Goal: Consume media (video, audio): Consume media (video, audio)

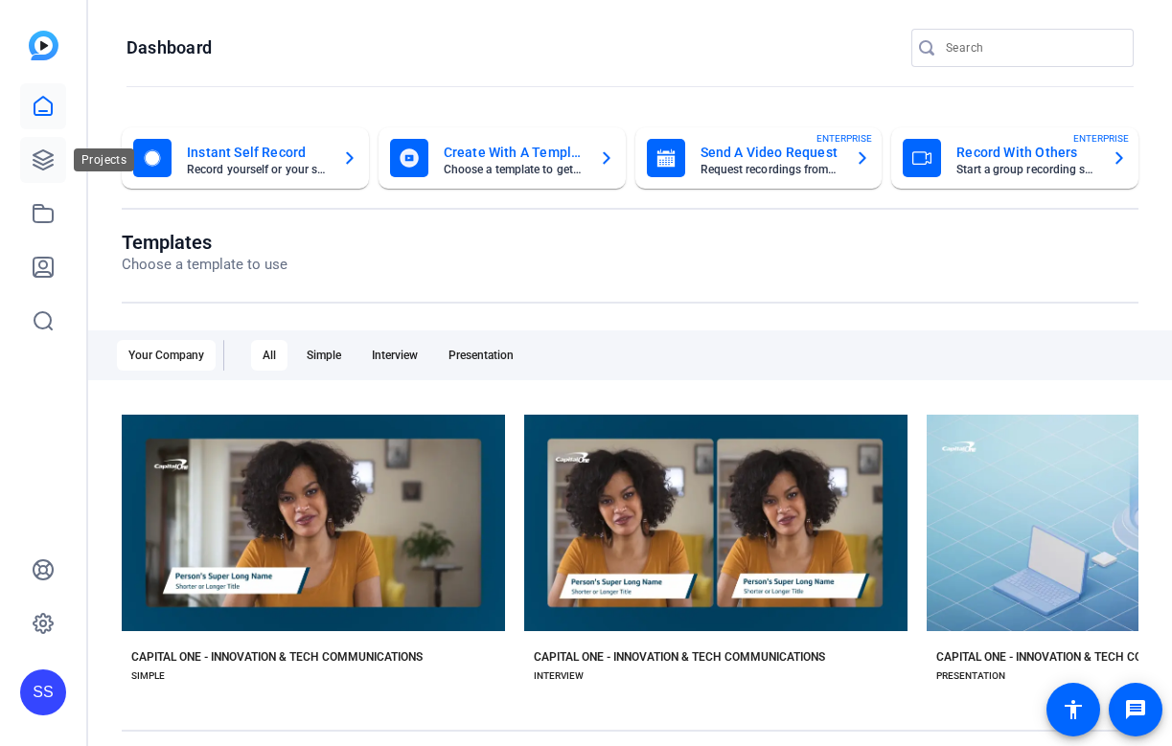
click at [22, 160] on link at bounding box center [43, 160] width 46 height 46
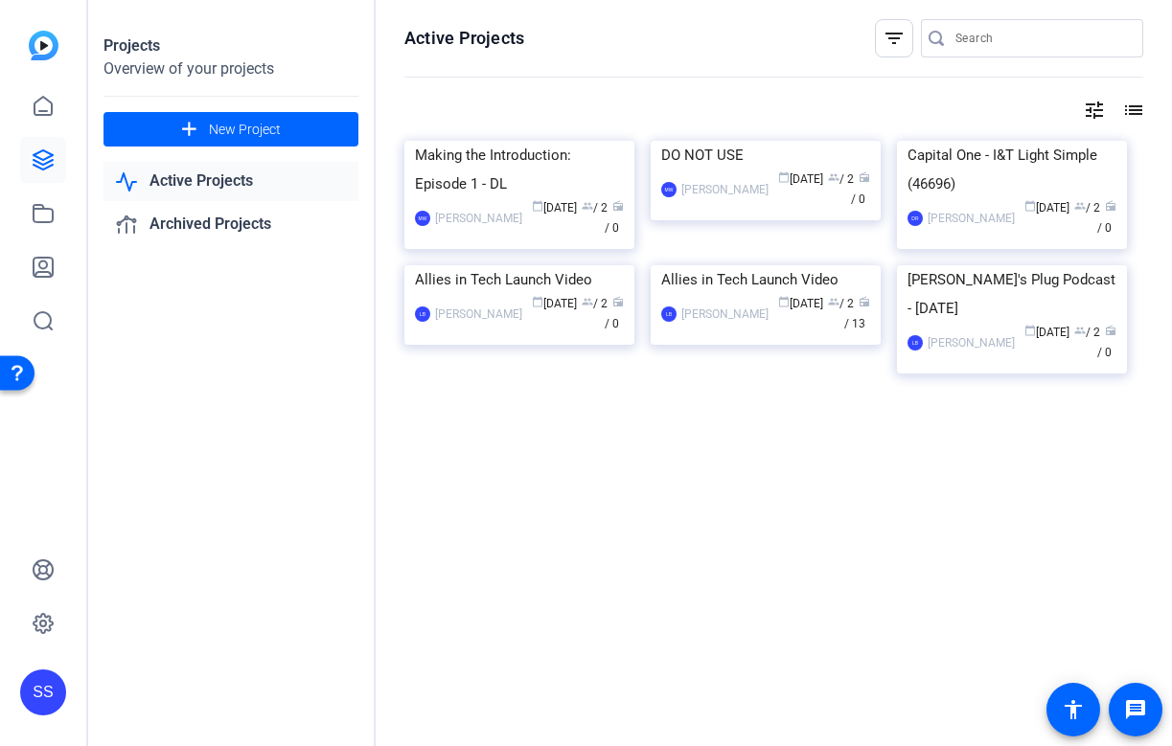
click at [42, 708] on div "SS" at bounding box center [43, 693] width 46 height 46
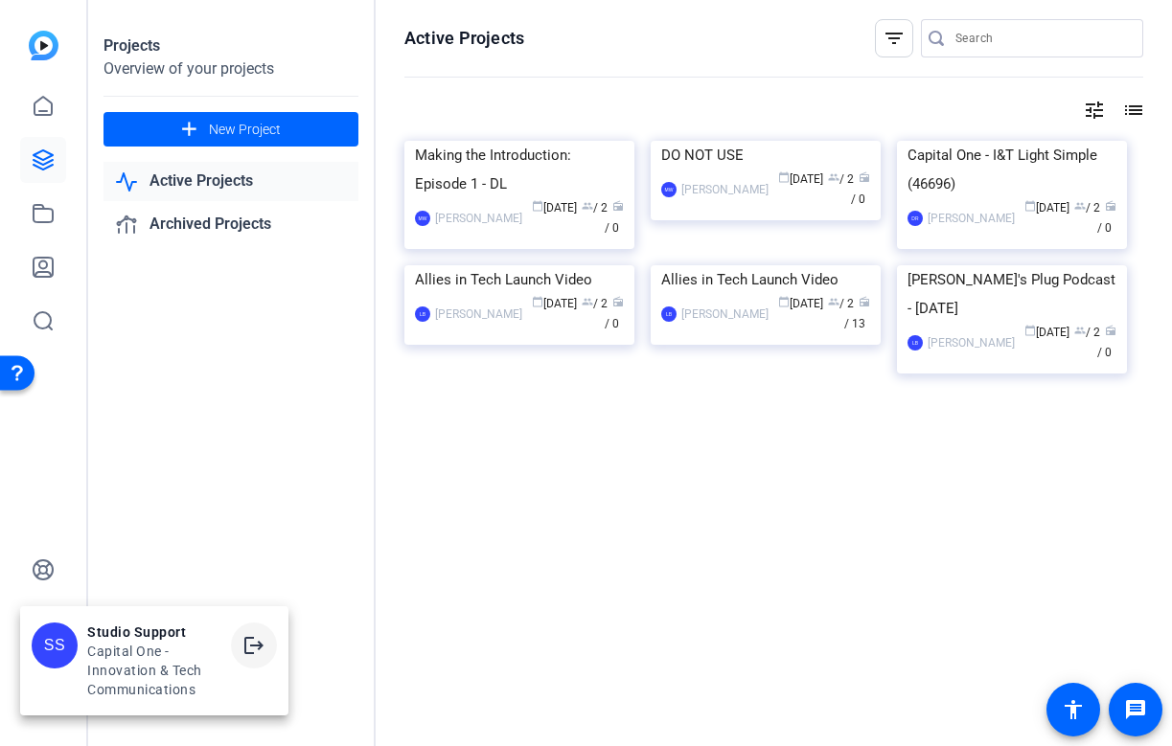
click at [238, 659] on span at bounding box center [254, 646] width 46 height 46
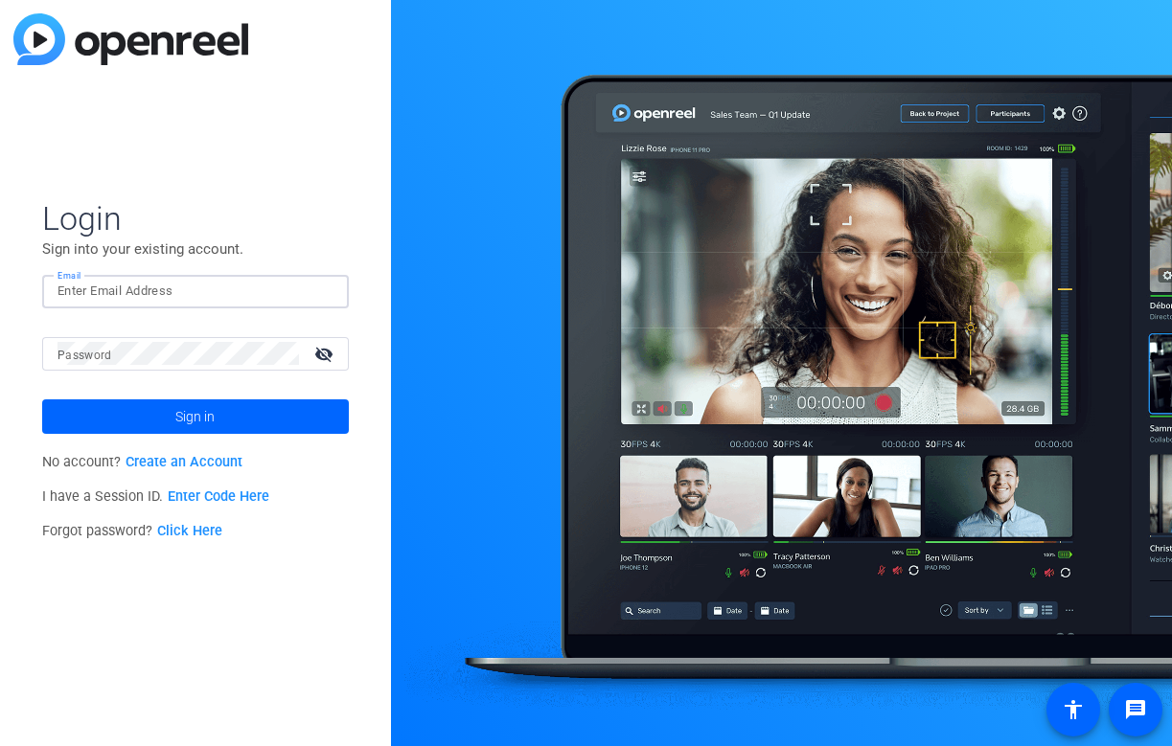
click at [283, 288] on input "Email" at bounding box center [195, 291] width 276 height 23
click at [323, 289] on img at bounding box center [316, 291] width 13 height 23
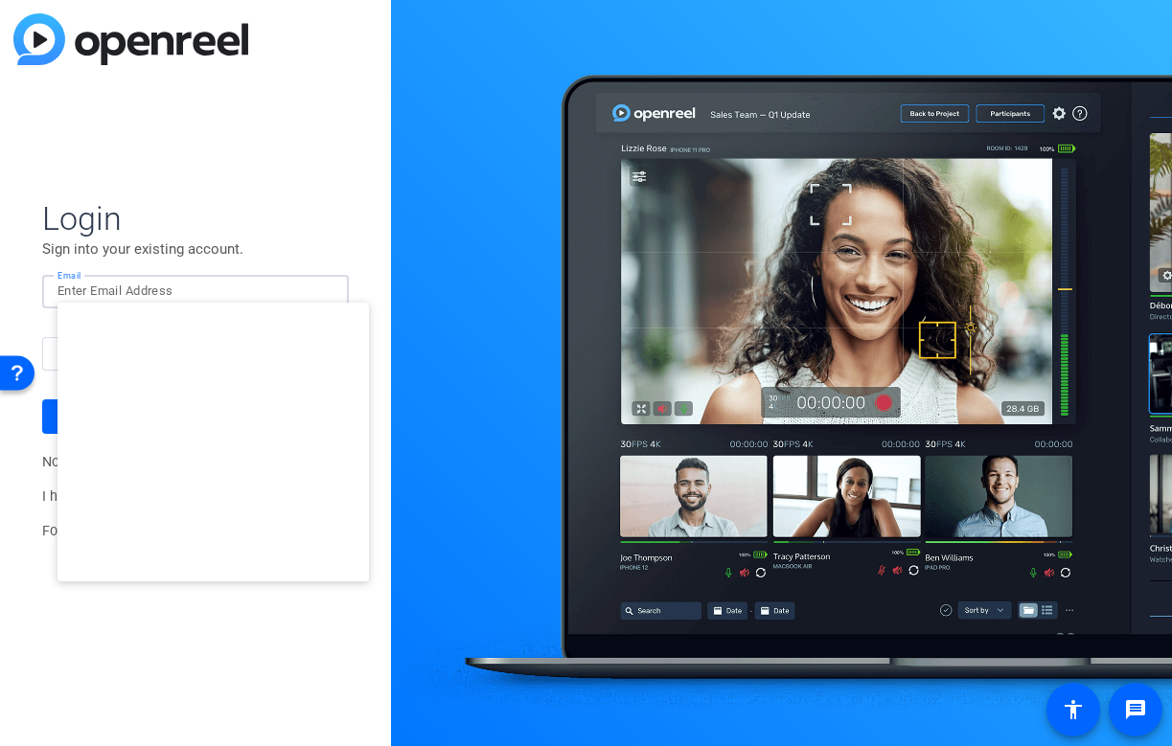
type input "[EMAIL_ADDRESS][DOMAIN_NAME]"
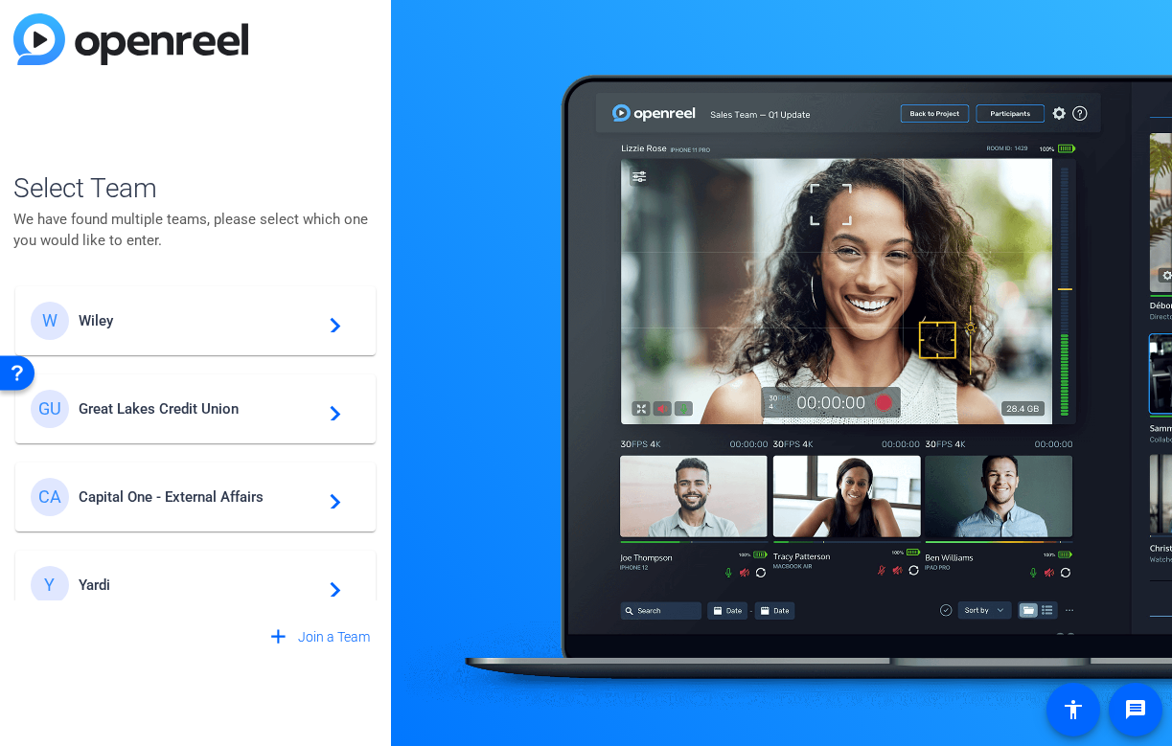
click at [275, 407] on span "Great Lakes Credit Union" at bounding box center [199, 409] width 240 height 17
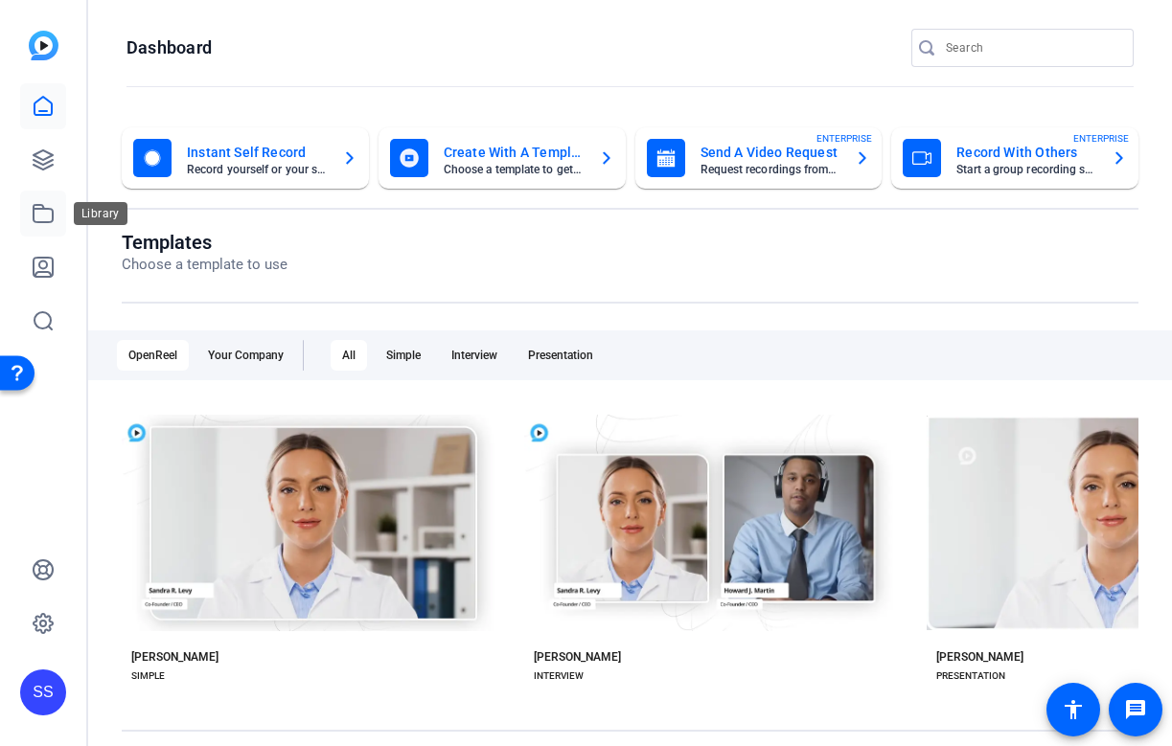
click at [38, 220] on icon at bounding box center [43, 213] width 23 height 23
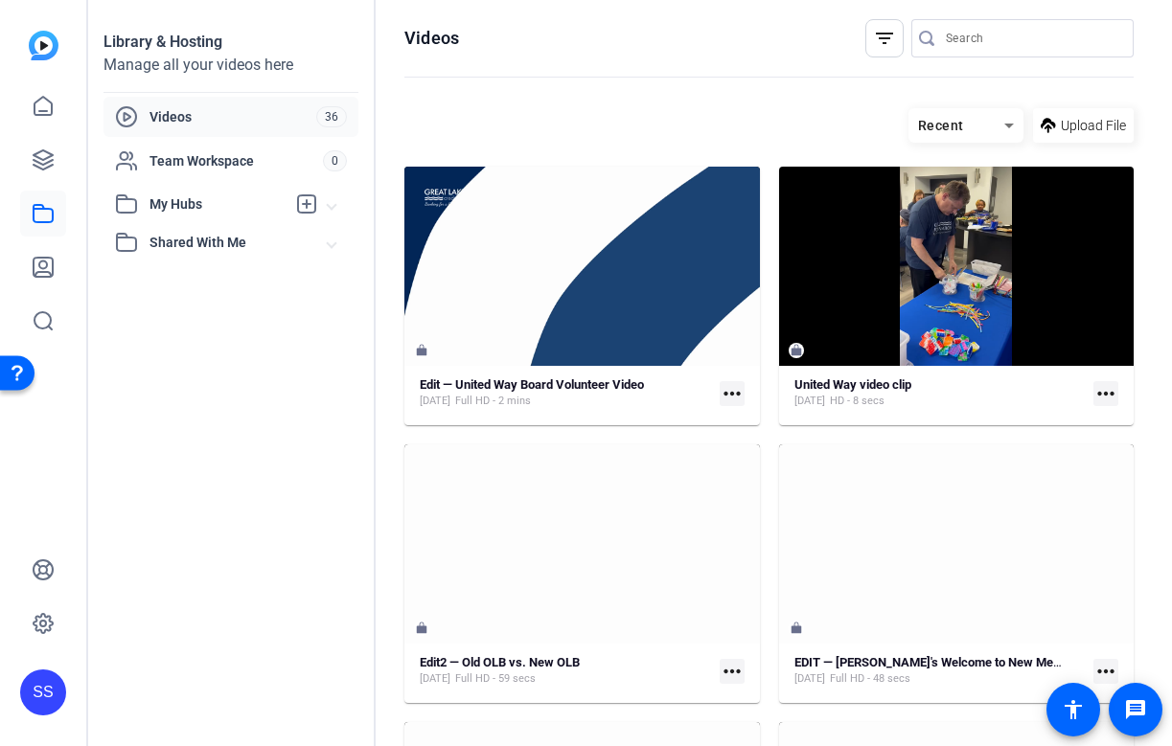
click at [1013, 38] on input "Search" at bounding box center [1032, 38] width 172 height 23
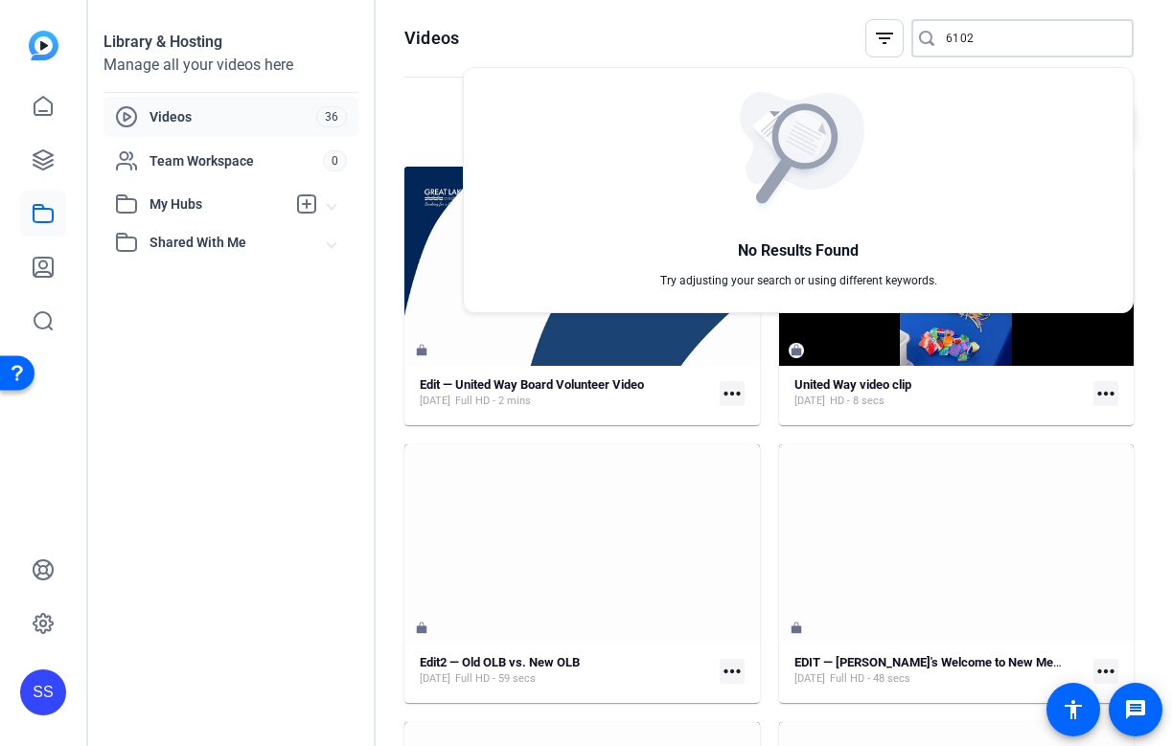
type input "6102"
click at [42, 152] on div at bounding box center [586, 373] width 1172 height 746
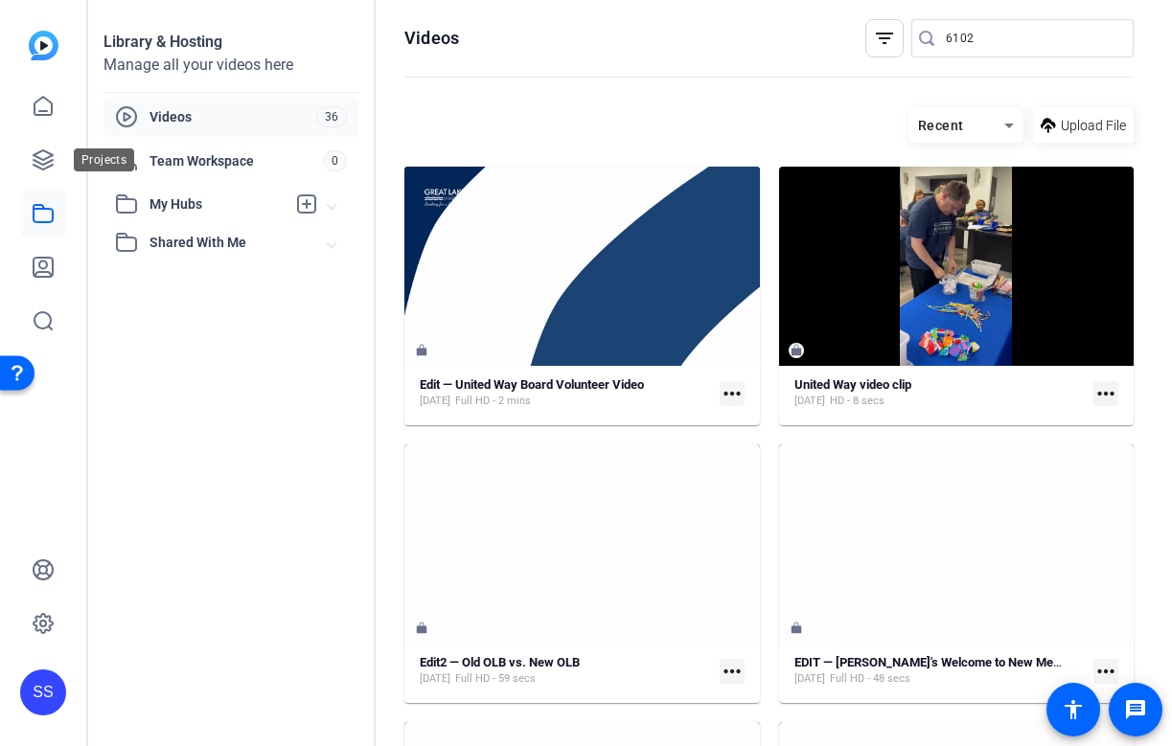
click at [42, 152] on icon at bounding box center [43, 160] width 23 height 23
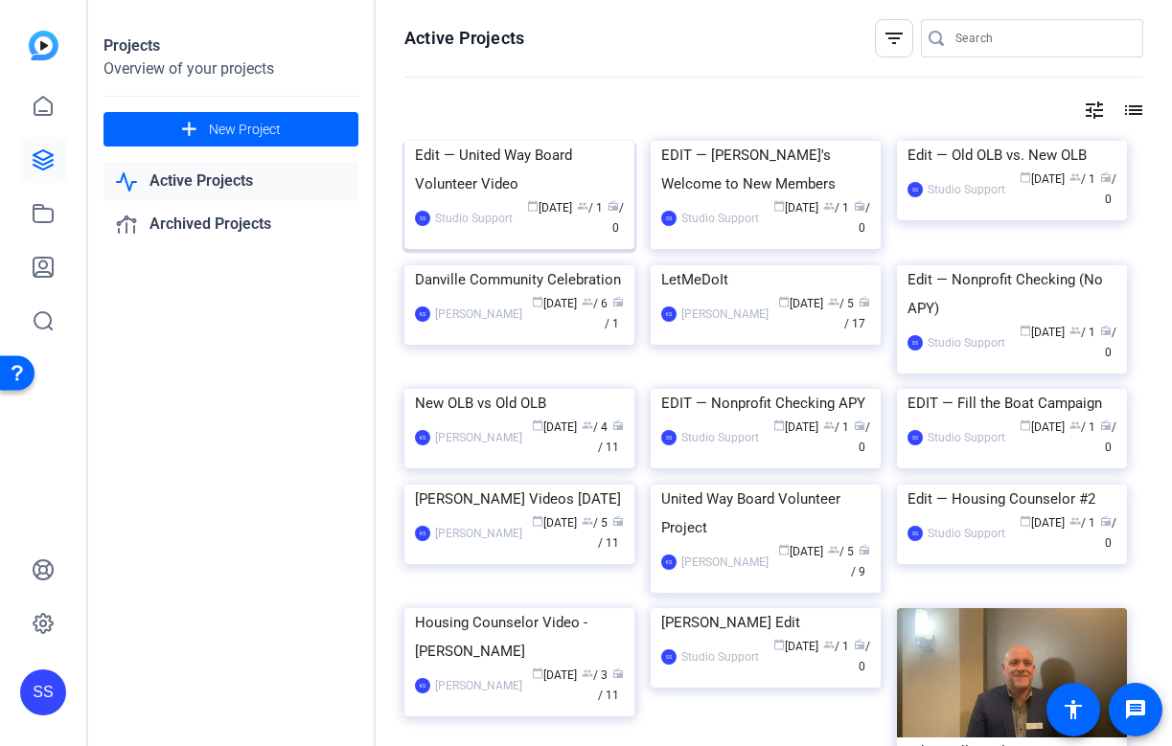
click at [598, 198] on div "Edit — United Way Board Volunteer Video" at bounding box center [519, 169] width 209 height 57
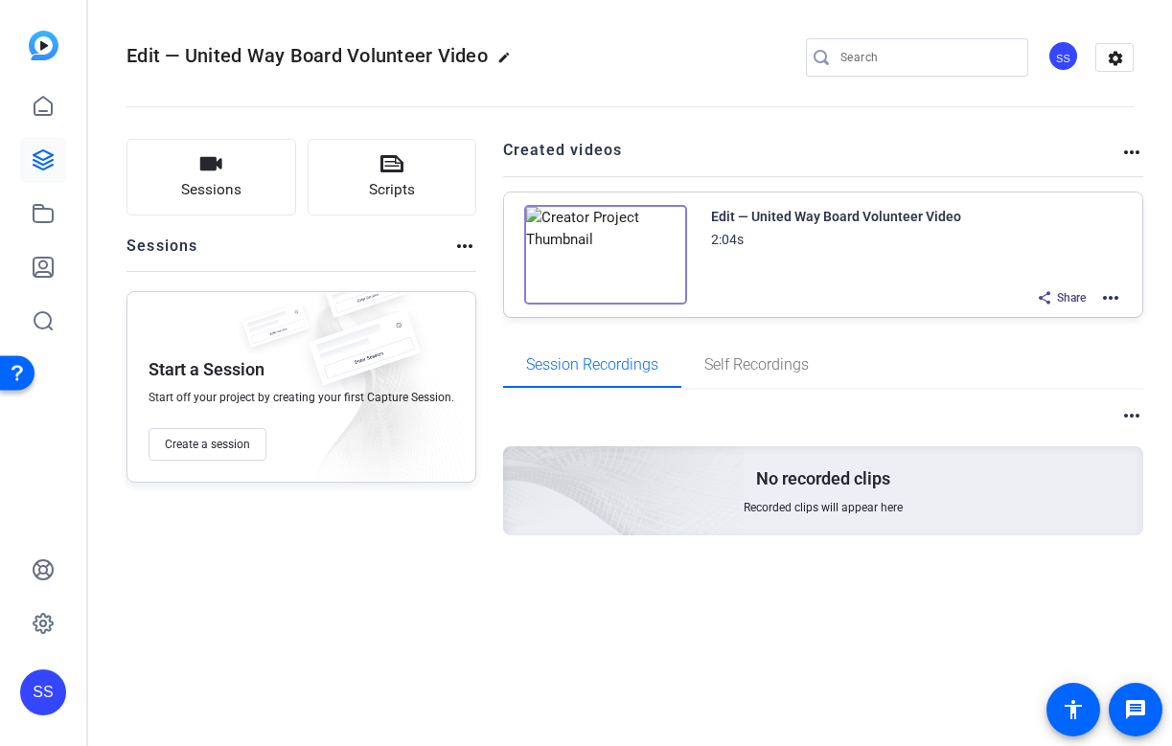
click at [1116, 297] on mat-icon "more_horiz" at bounding box center [1110, 298] width 23 height 23
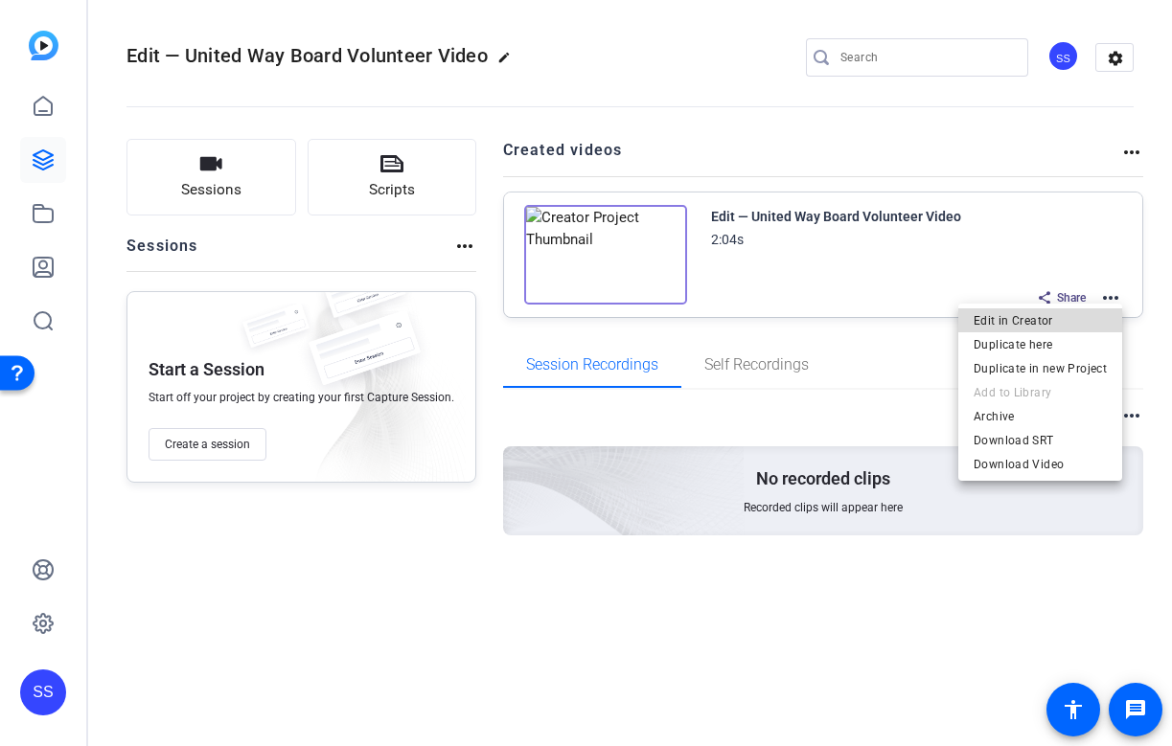
click at [1047, 327] on span "Edit in Creator" at bounding box center [1040, 321] width 133 height 23
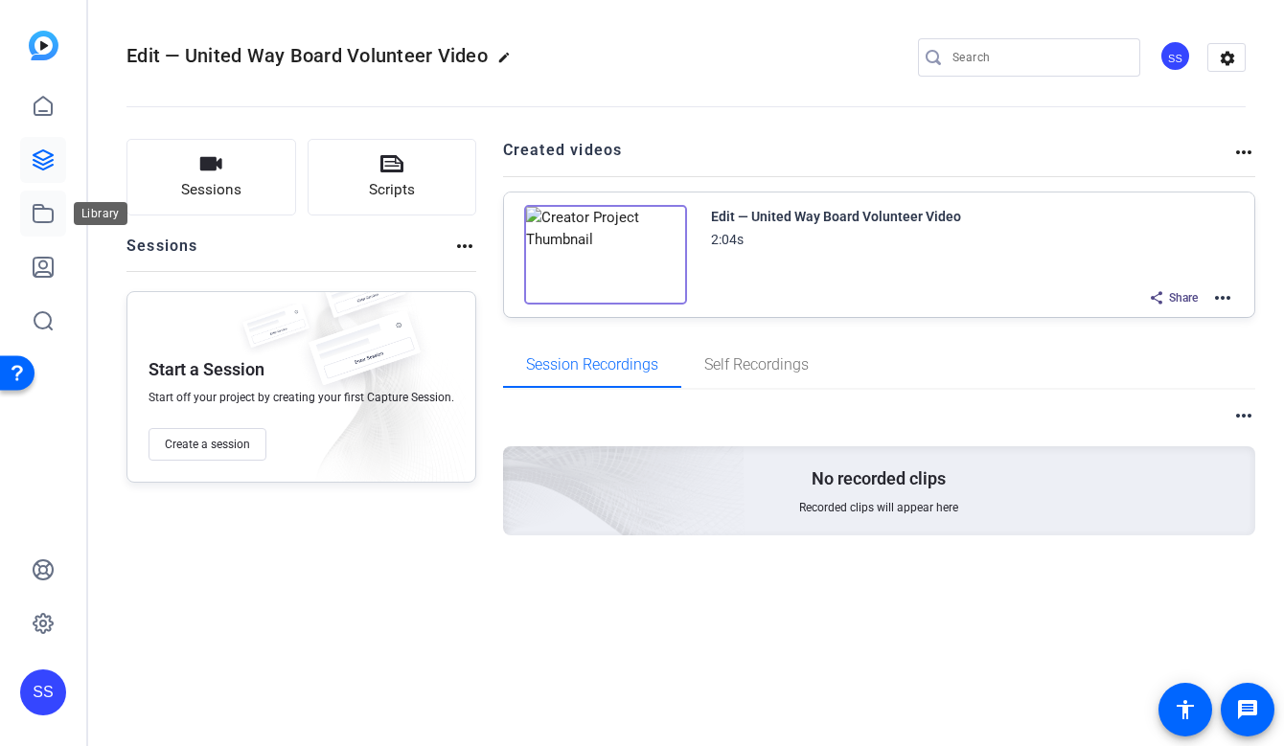
click at [60, 225] on link at bounding box center [43, 214] width 46 height 46
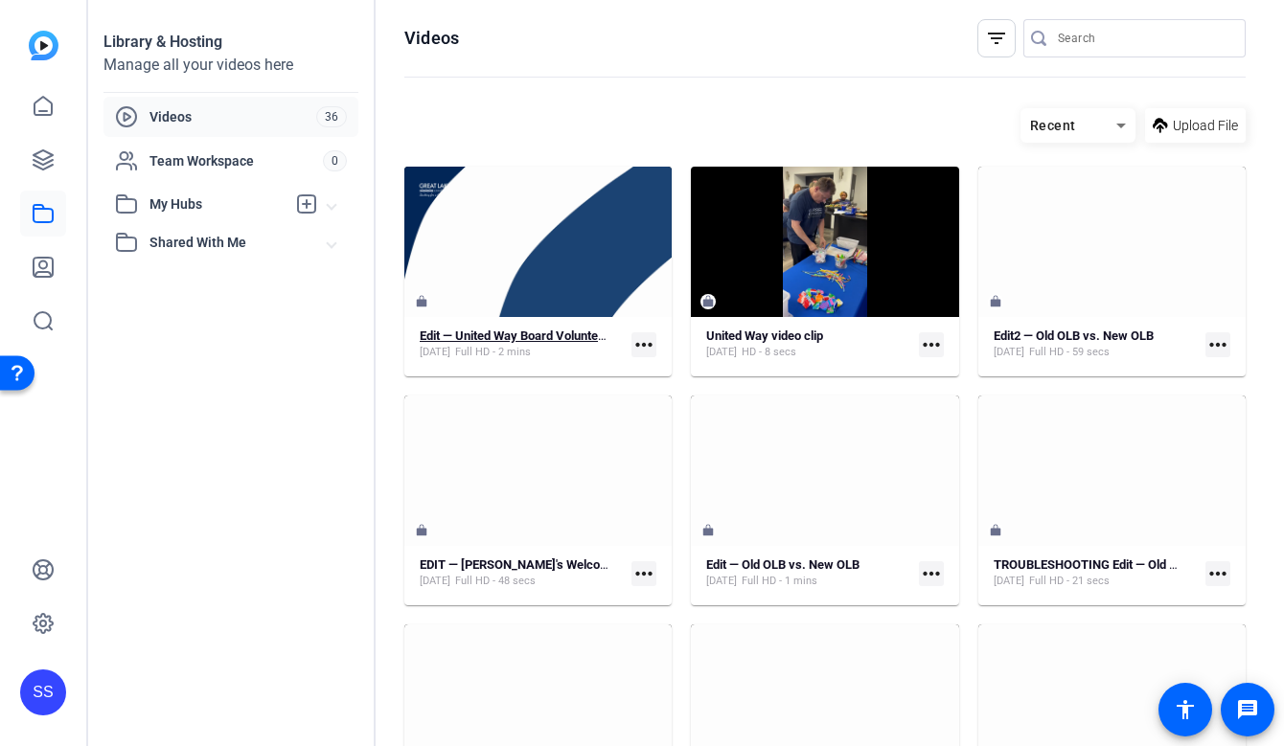
click at [535, 341] on strong "Edit — United Way Board Volunteer Video" at bounding box center [532, 336] width 224 height 14
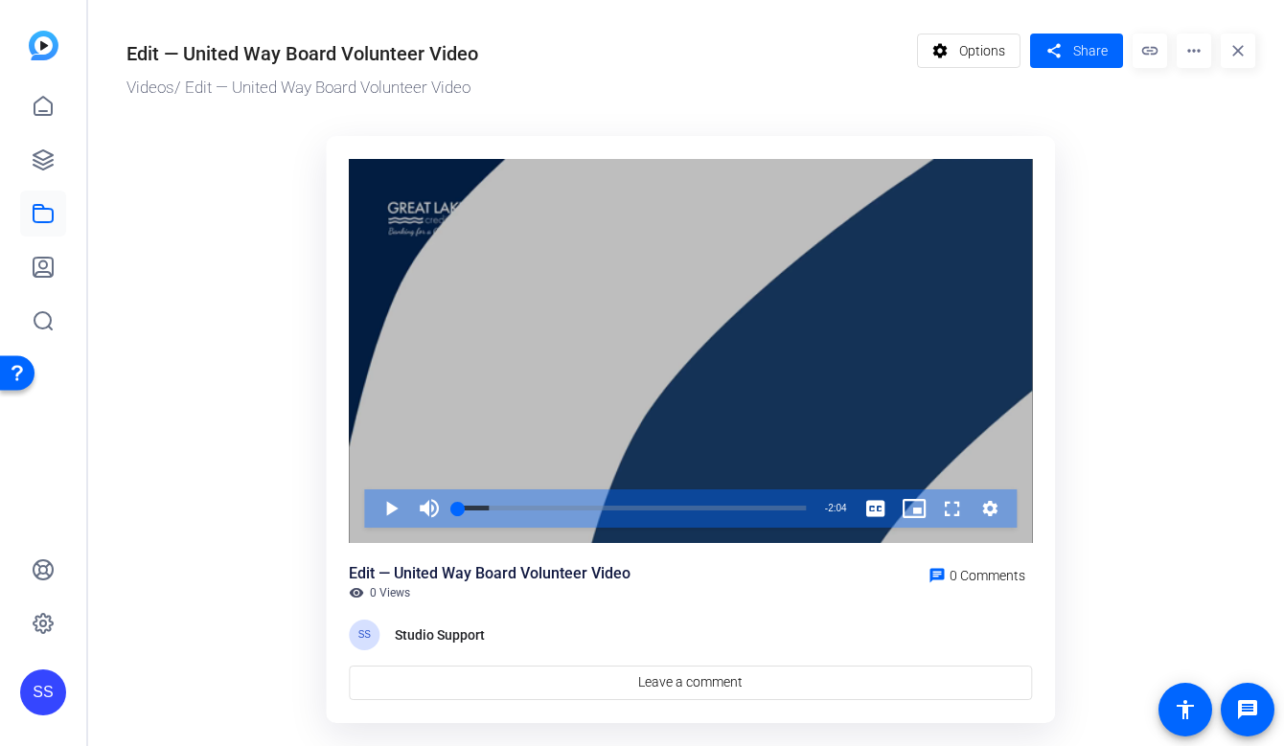
click at [643, 360] on div "Video Player" at bounding box center [690, 351] width 683 height 384
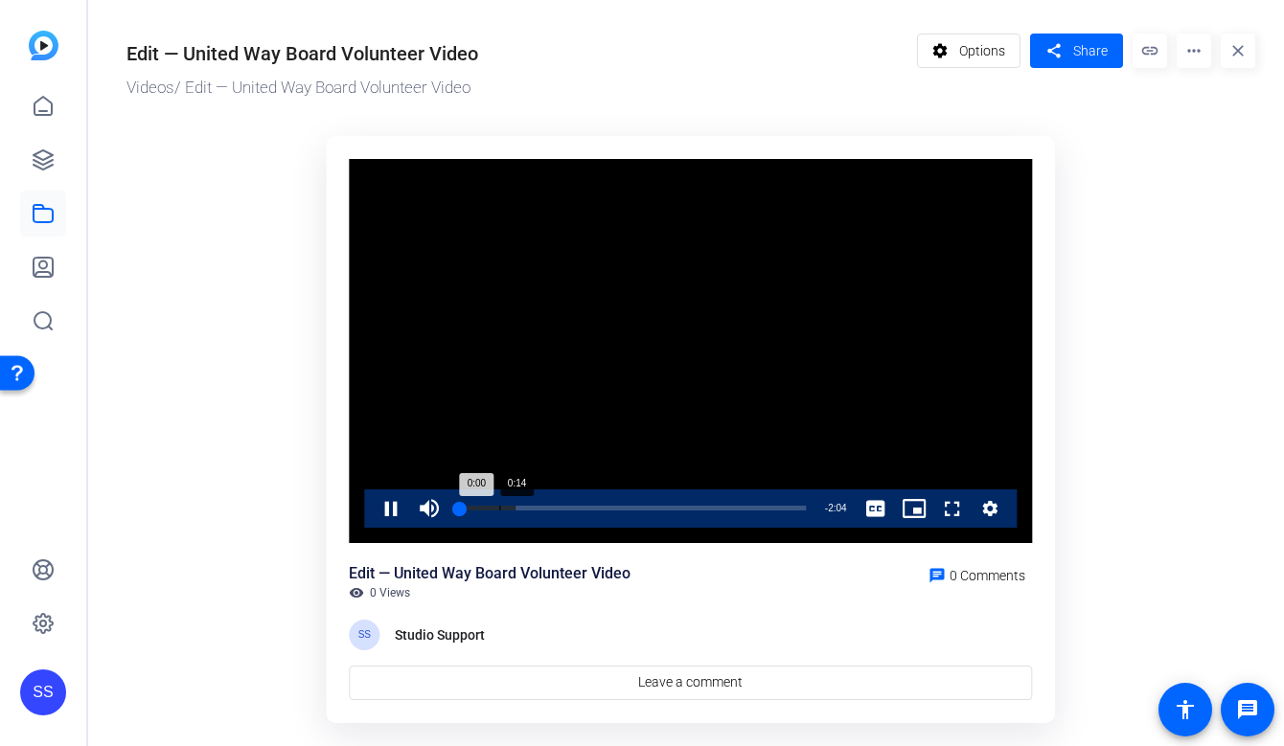
click at [500, 511] on div "Loaded : 16.66% 0:14 0:00" at bounding box center [631, 509] width 367 height 38
click at [526, 513] on div "Loaded : 24.37% 0:23 0:15" at bounding box center [631, 509] width 367 height 38
click at [551, 511] on div "Loaded : 41.08% 0:33 0:33" at bounding box center [632, 508] width 348 height 5
click at [372, 516] on span "Video Player" at bounding box center [372, 509] width 0 height 38
click at [652, 307] on video "Video Player" at bounding box center [690, 351] width 683 height 384
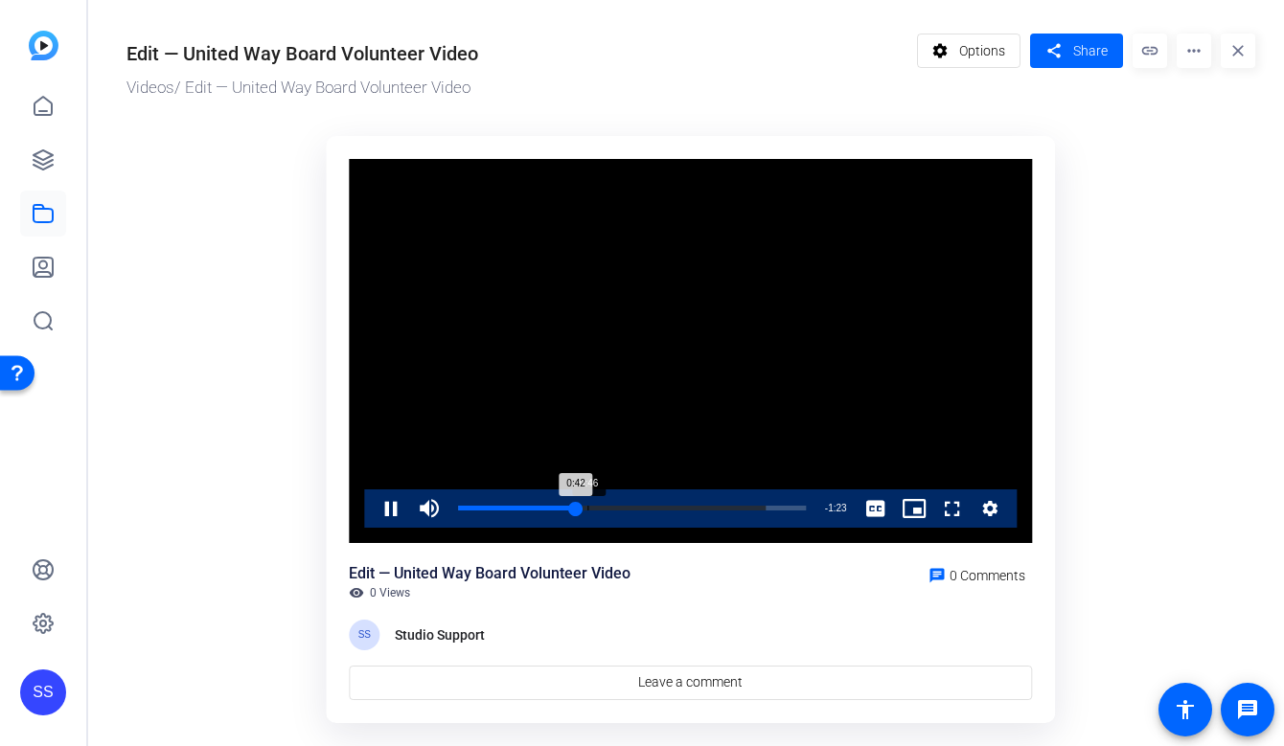
click at [587, 506] on div "Loaded : 88.65% 0:46 0:42" at bounding box center [632, 508] width 348 height 5
click at [588, 506] on div "0:46" at bounding box center [523, 508] width 130 height 5
click at [612, 504] on div "Loaded : 88.65% 0:55 0:55" at bounding box center [631, 509] width 367 height 38
click at [629, 503] on div "Loaded : 96.36% 1:01 1:01" at bounding box center [631, 509] width 367 height 38
click at [645, 503] on div "Loaded : 100.00% 1:06 1:06" at bounding box center [631, 509] width 367 height 38
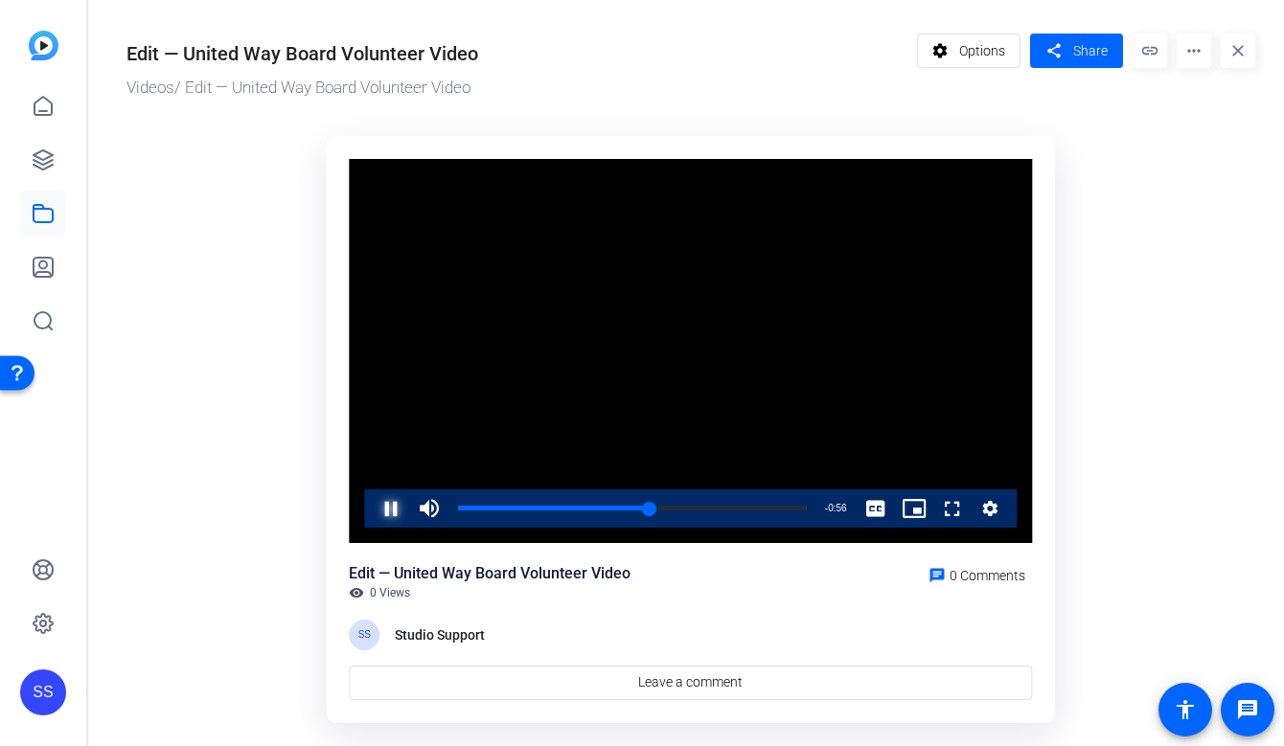
click at [372, 505] on span "Video Player" at bounding box center [372, 509] width 0 height 38
click at [639, 507] on div "Loaded : 100.00% 1:04 1:05" at bounding box center [632, 508] width 348 height 5
click at [631, 507] on div "1:02" at bounding box center [544, 508] width 173 height 5
click at [372, 509] on span "Video Player" at bounding box center [372, 509] width 0 height 38
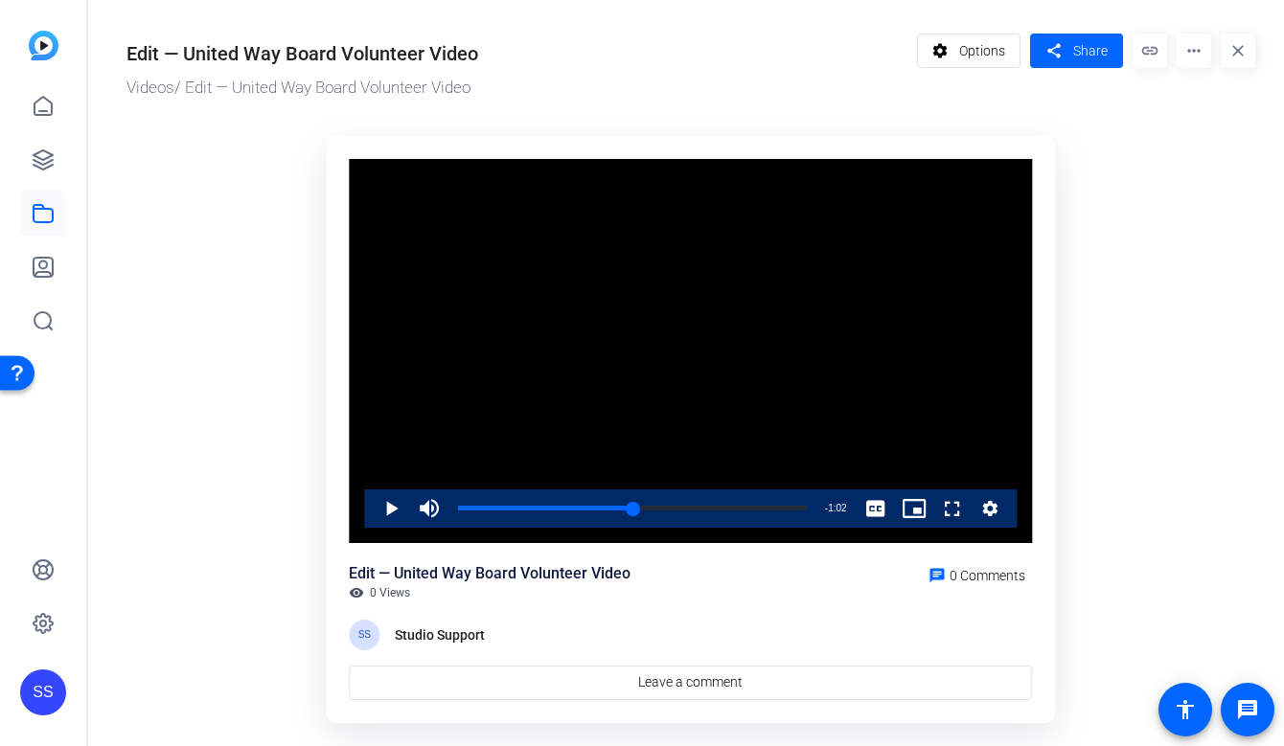
click at [631, 371] on video "Video Player" at bounding box center [690, 351] width 683 height 384
click at [691, 504] on div "Loaded : 100.00% 1:23 1:23" at bounding box center [631, 509] width 367 height 38
click at [551, 512] on div "Loaded : 100.00% 0:33 0:33" at bounding box center [631, 509] width 367 height 38
click at [574, 508] on div "Loaded : 100.00% 0:41 0:33" at bounding box center [632, 508] width 348 height 5
click at [668, 512] on div "Loaded : 100.00% 1:15 0:44" at bounding box center [631, 509] width 367 height 38
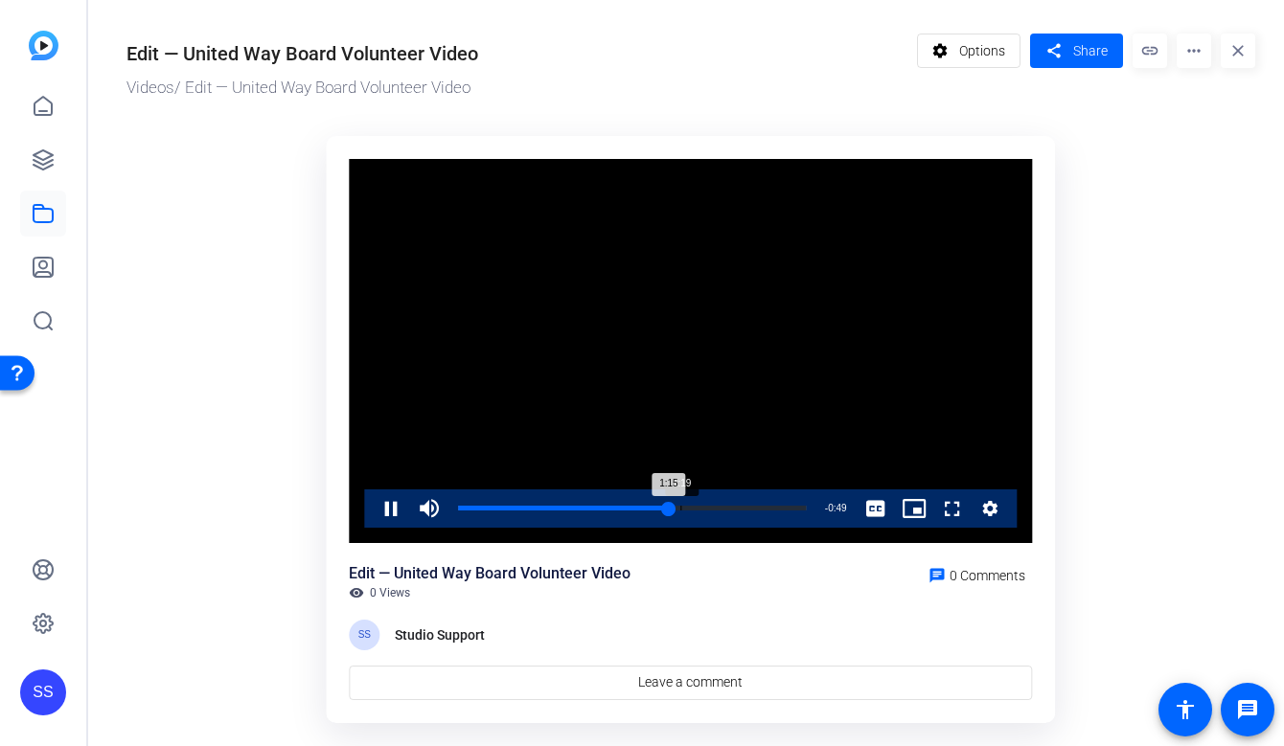
click at [690, 513] on div "Loaded : 100.00% 1:19 1:15" at bounding box center [631, 509] width 367 height 38
click at [690, 508] on div "Loaded : 100.00% 1:23 1:37" at bounding box center [632, 508] width 348 height 5
click at [372, 507] on span "Video Player" at bounding box center [372, 509] width 0 height 38
